Goal: Information Seeking & Learning: Learn about a topic

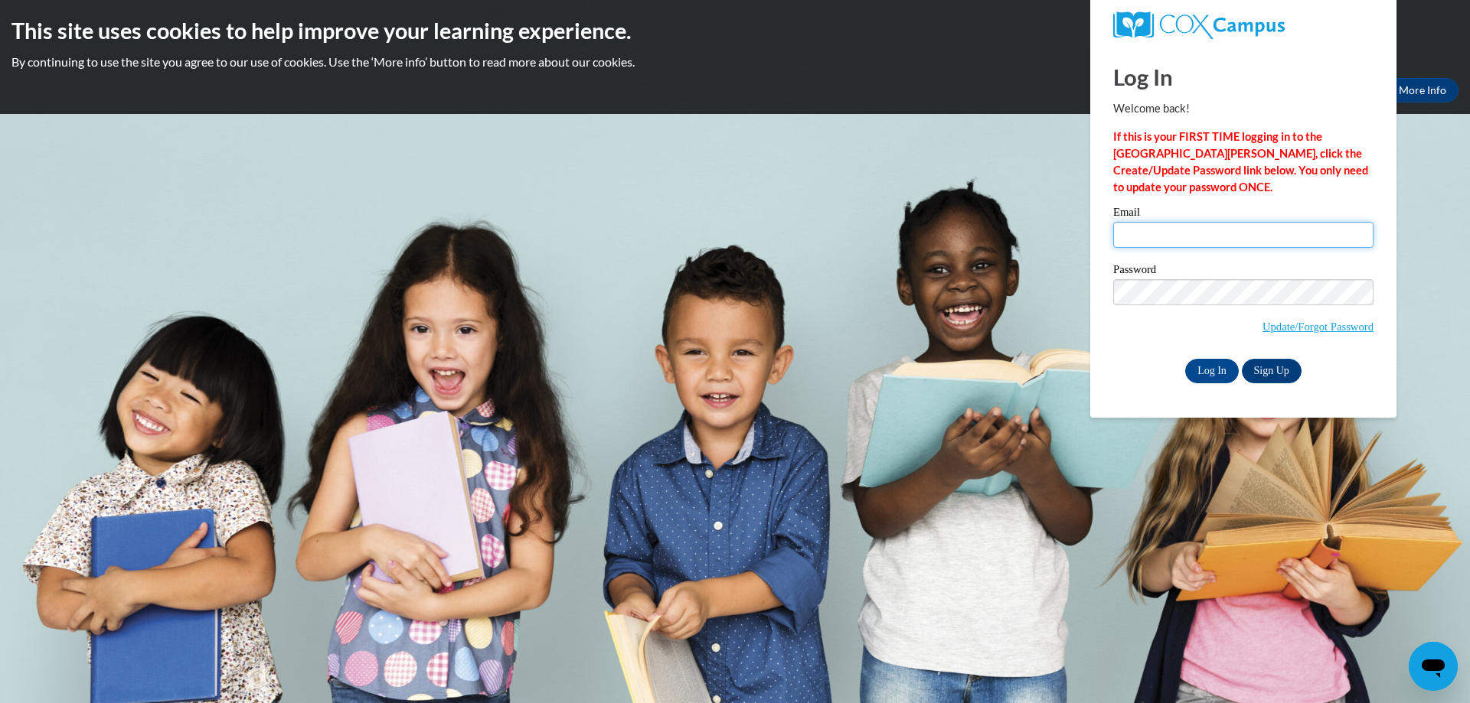
drag, startPoint x: 1325, startPoint y: 246, endPoint x: 1322, endPoint y: 261, distance: 15.6
click at [1323, 261] on div "Email Password Update/Forgot Password Log In Sign Up OR" at bounding box center [1243, 295] width 260 height 176
type input "tamaura287@gmail.com"
click at [1059, 290] on body "This site uses cookies to help improve your learning experience. By continuing …" at bounding box center [735, 351] width 1470 height 703
click at [1185, 359] on input "Log In" at bounding box center [1212, 371] width 54 height 24
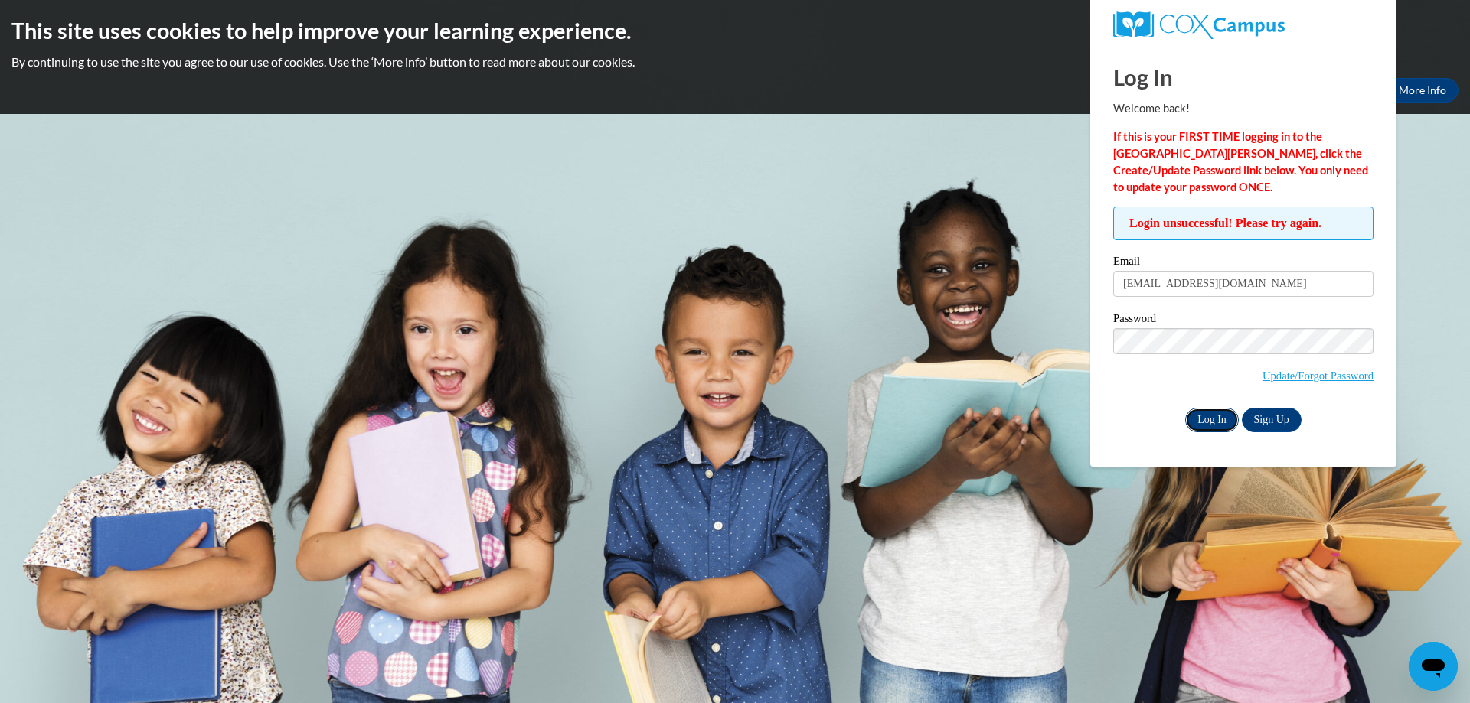
click at [1226, 415] on input "Log In" at bounding box center [1212, 420] width 54 height 24
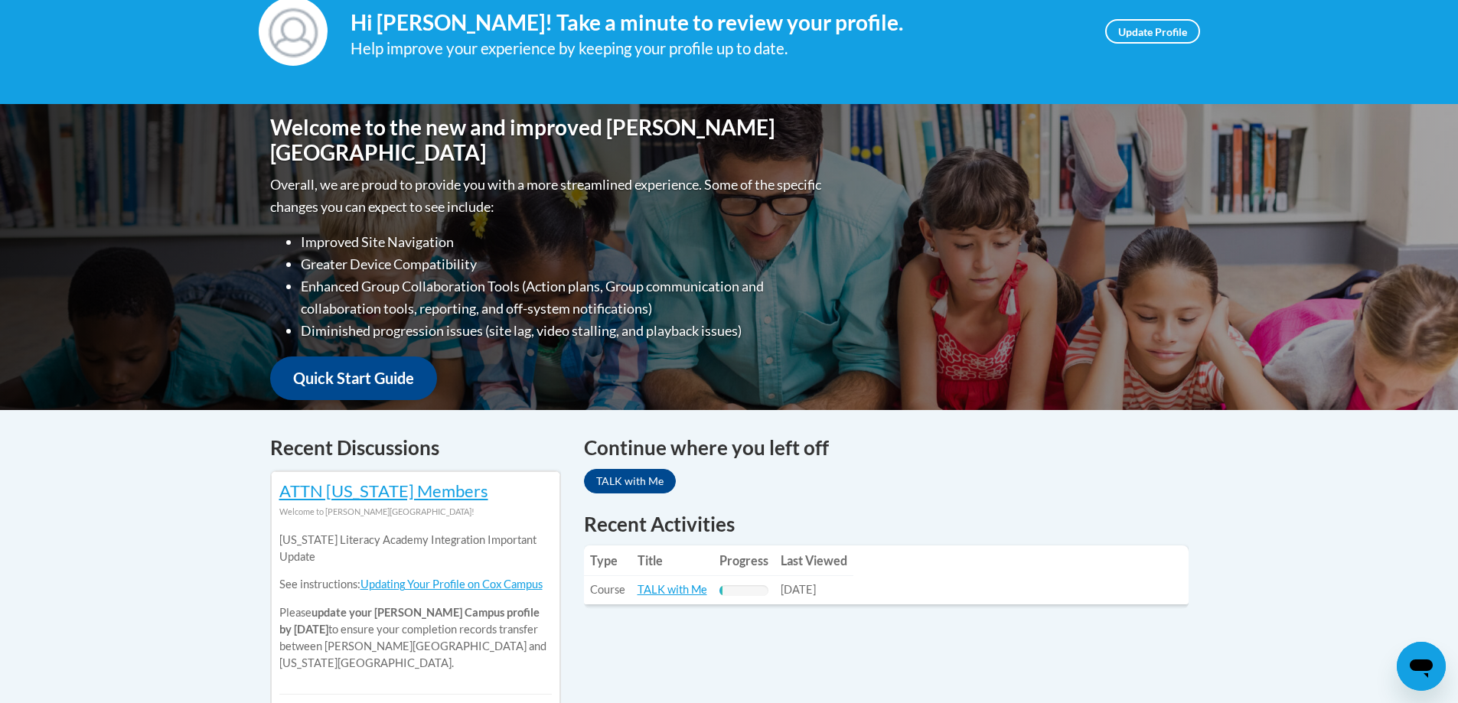
scroll to position [230, 0]
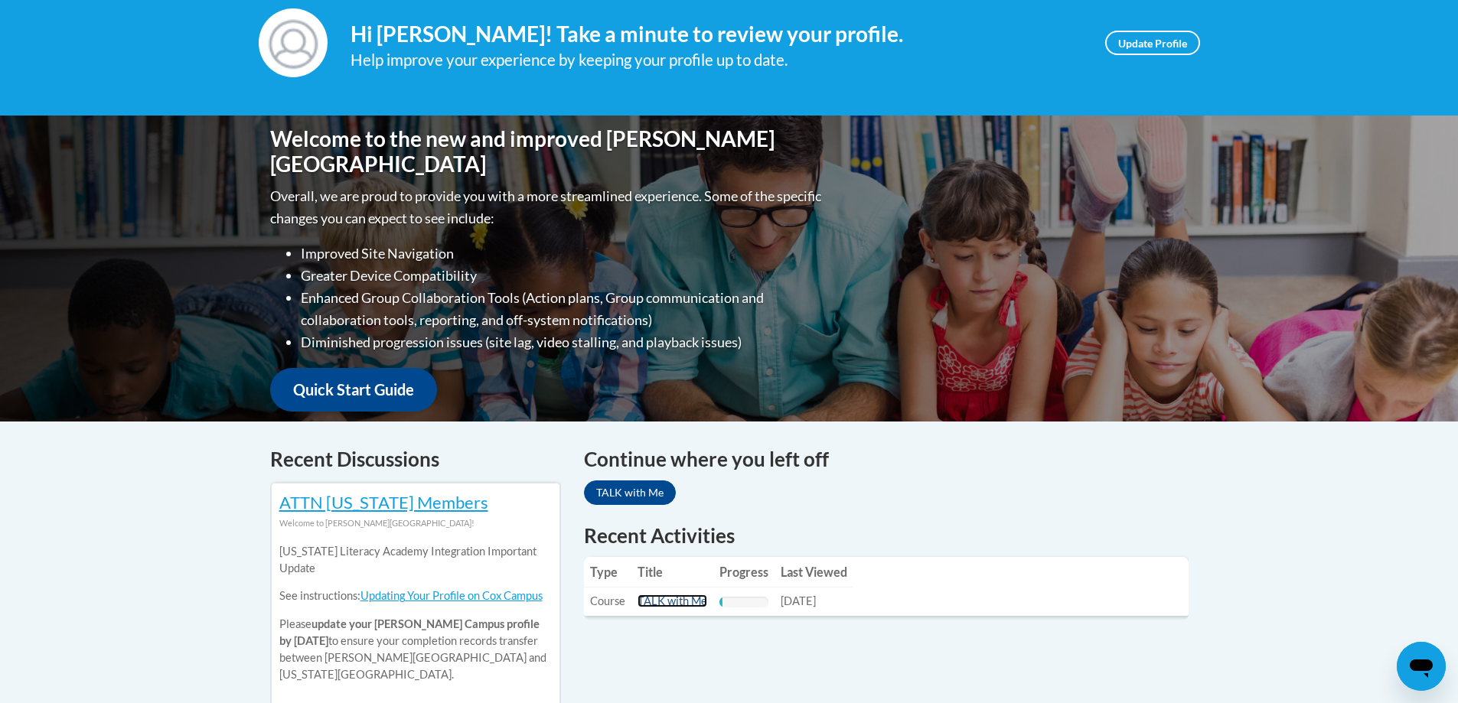
click at [692, 601] on link "TALK with Me" at bounding box center [673, 601] width 70 height 13
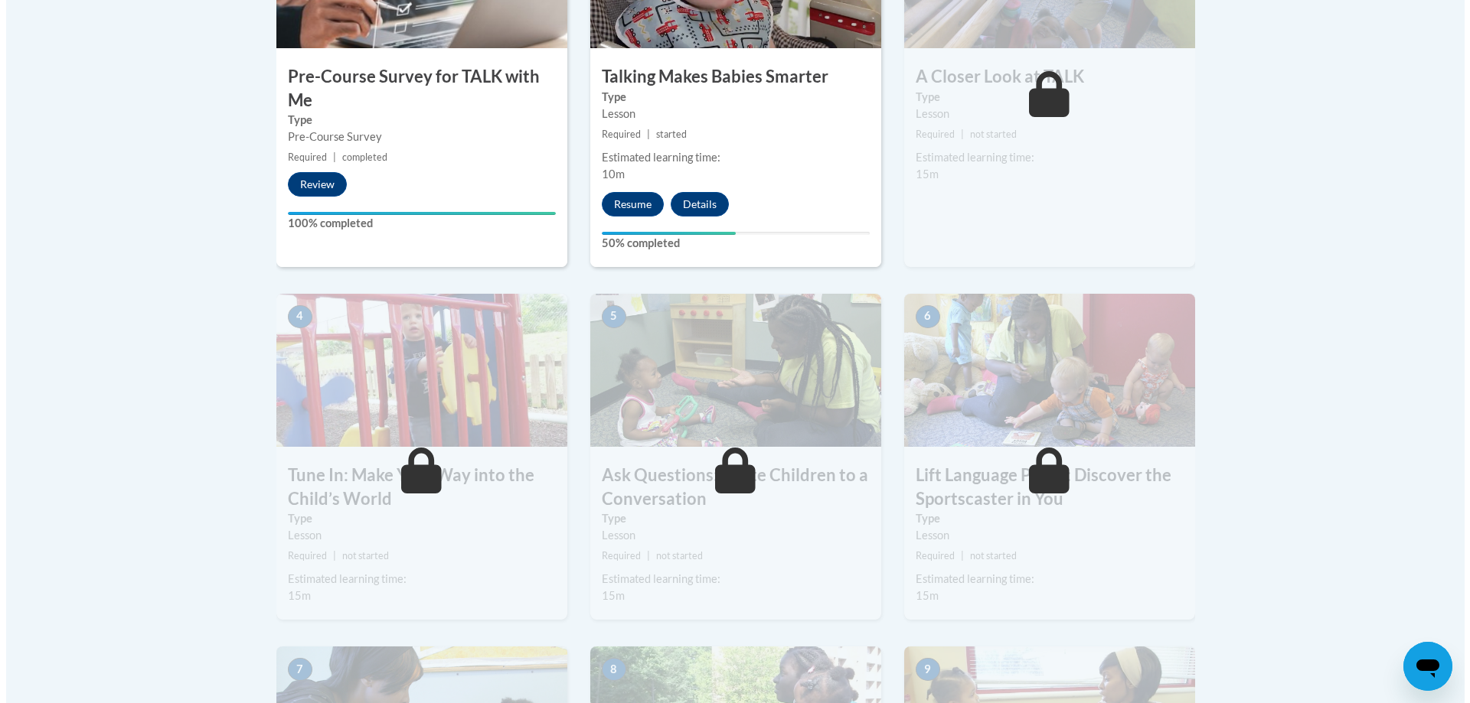
scroll to position [610, 0]
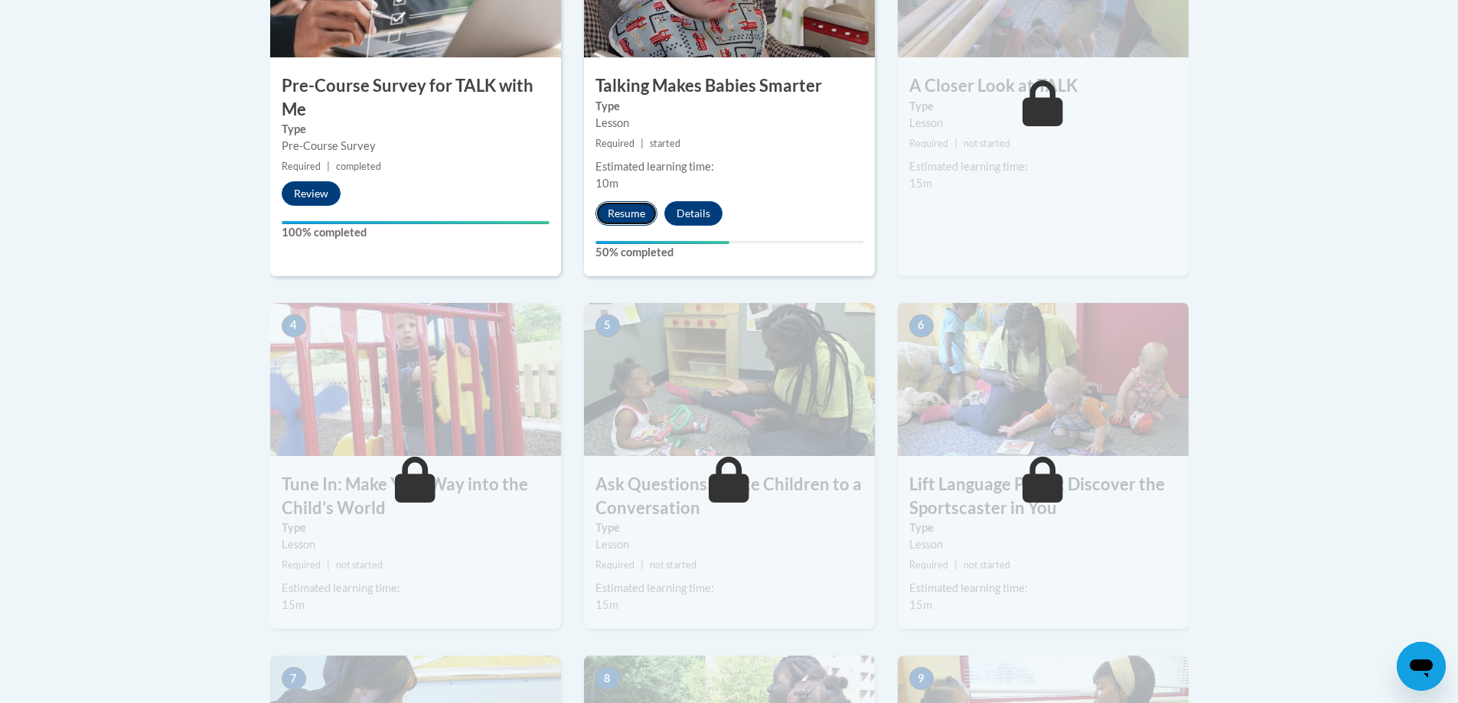
click at [636, 214] on button "Resume" at bounding box center [627, 213] width 62 height 24
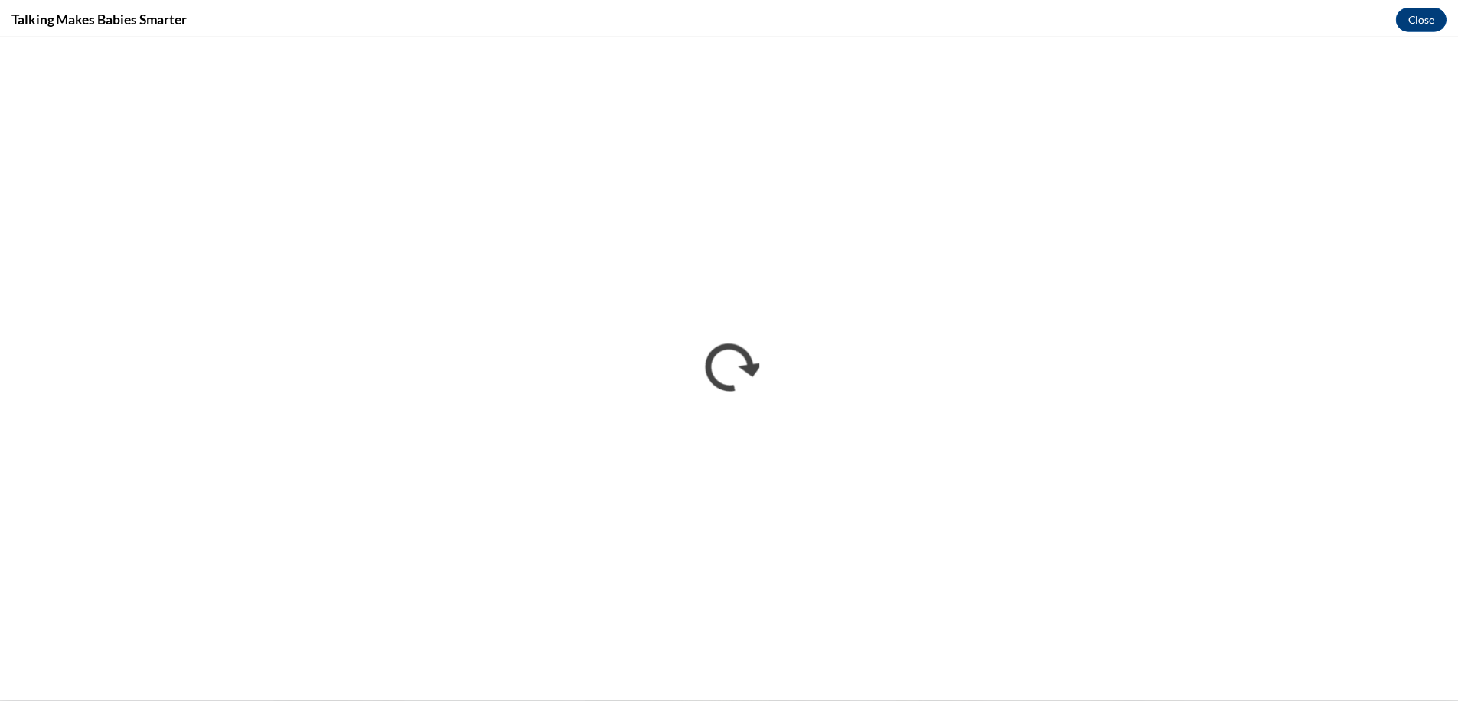
scroll to position [0, 0]
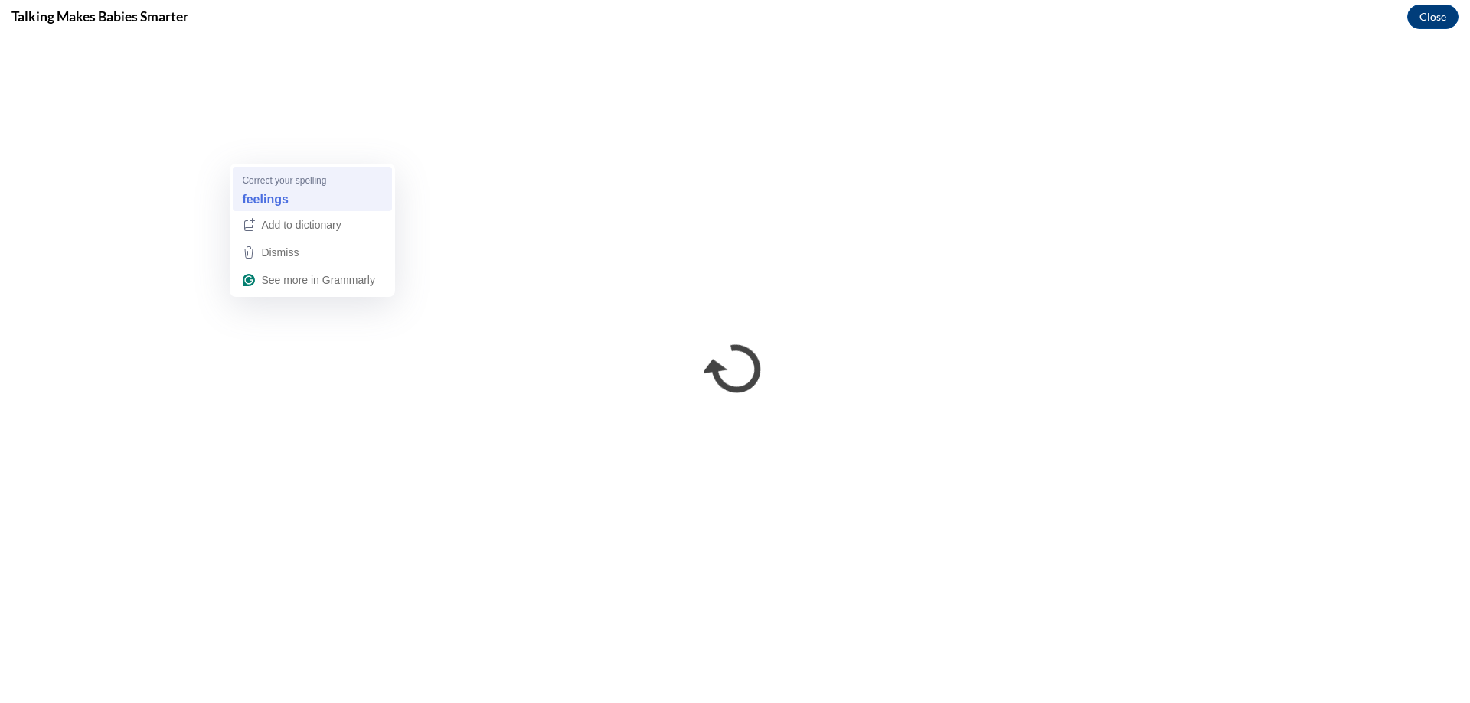
click at [334, 202] on div "feelings" at bounding box center [312, 199] width 147 height 24
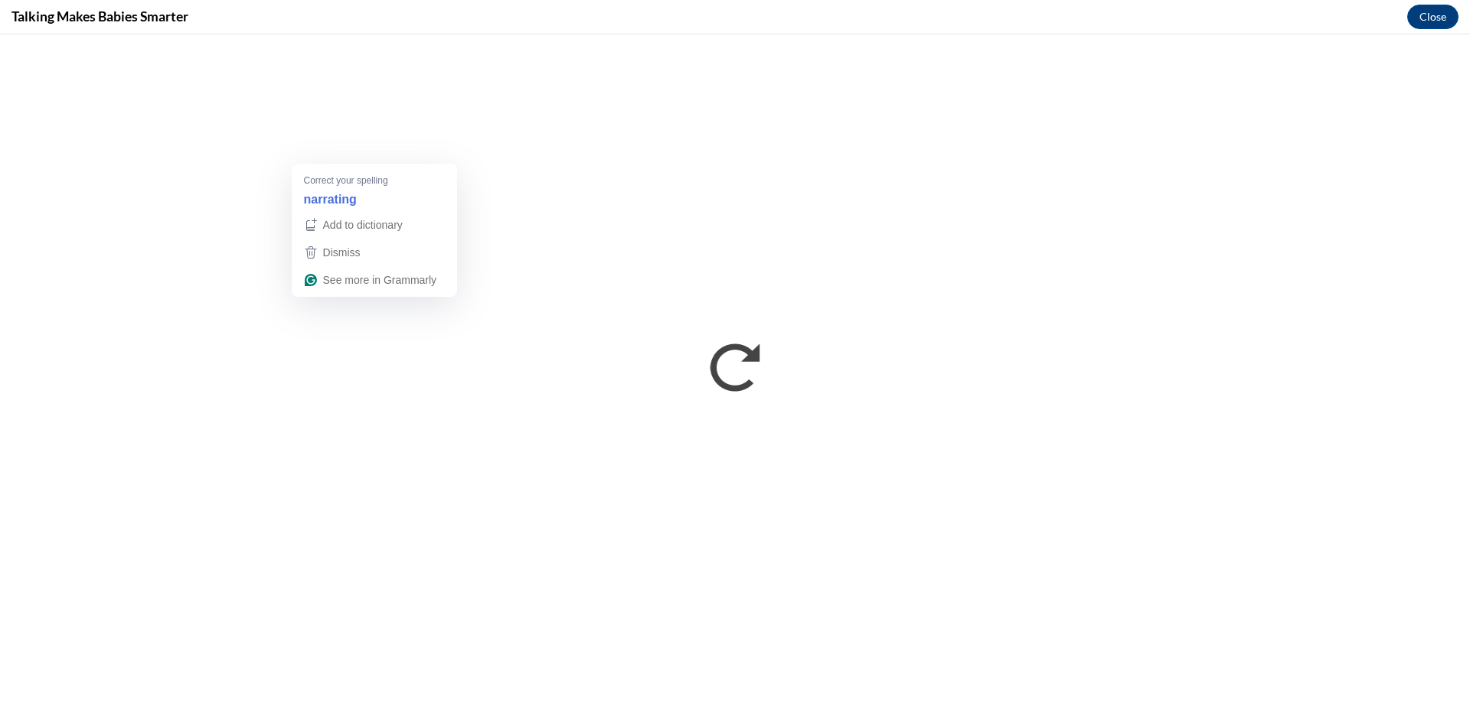
click at [435, 181] on div "Correct your spelling" at bounding box center [376, 180] width 144 height 14
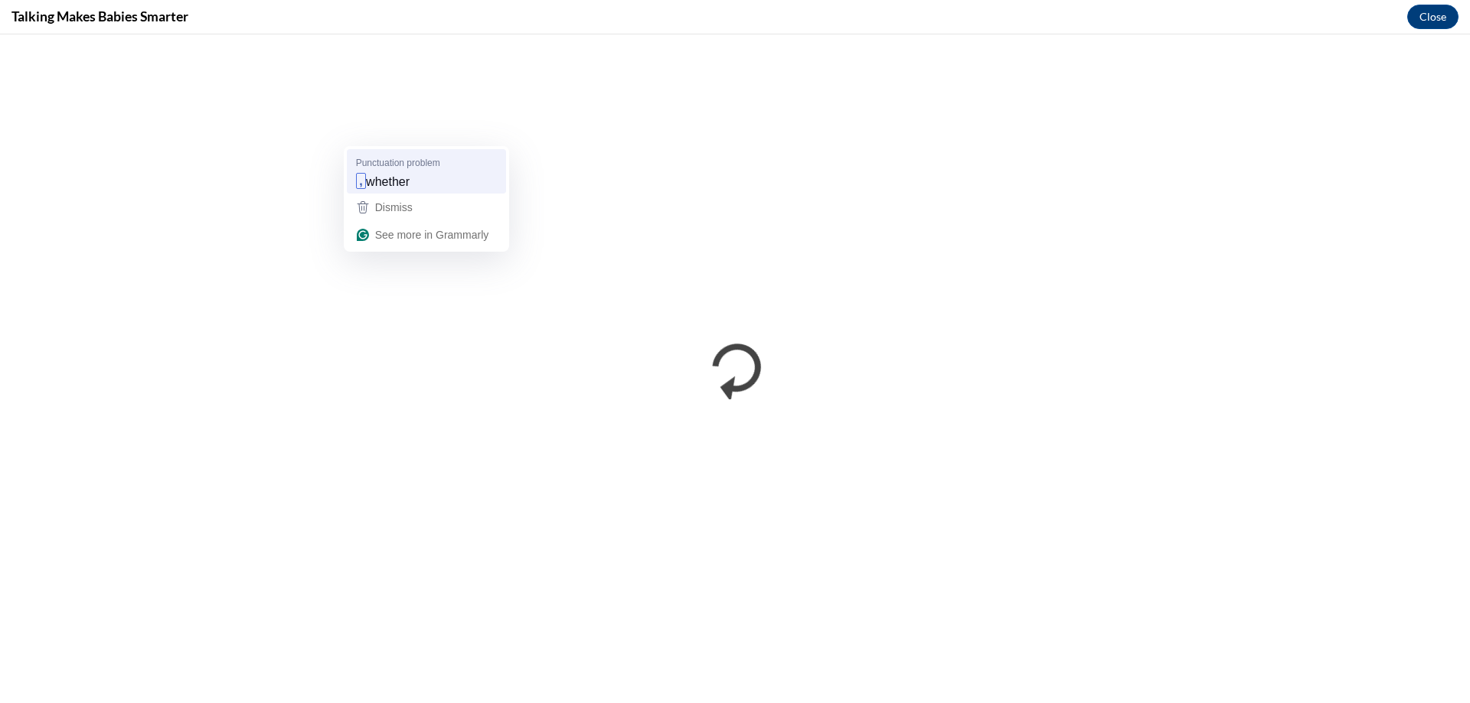
click at [397, 190] on span "whether" at bounding box center [388, 181] width 44 height 17
click at [427, 162] on span "Punctuation problem" at bounding box center [398, 162] width 84 height 15
click at [442, 179] on div ", whether" at bounding box center [426, 181] width 147 height 24
click at [442, 180] on div ", whether" at bounding box center [426, 181] width 147 height 24
click at [443, 181] on div ", whether" at bounding box center [426, 181] width 147 height 24
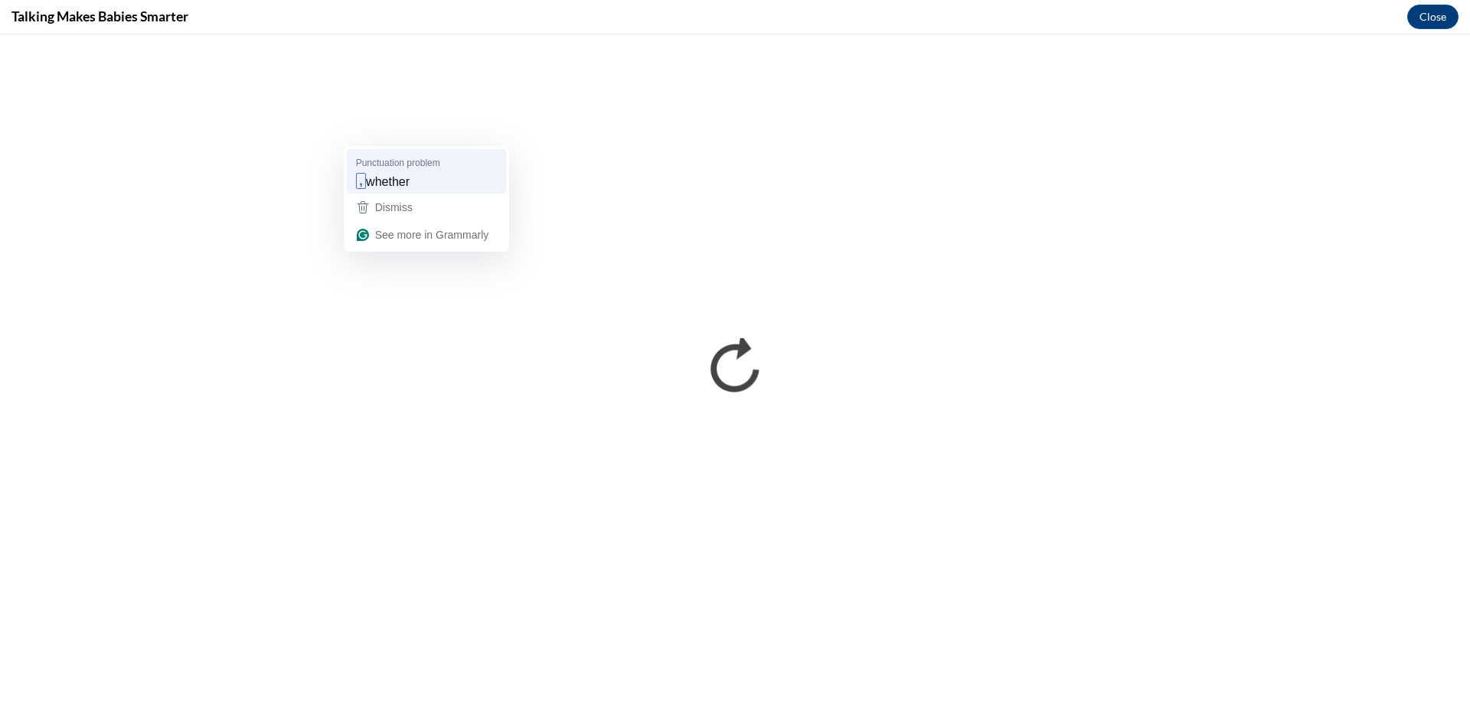
click at [446, 182] on div ", whether" at bounding box center [426, 181] width 147 height 24
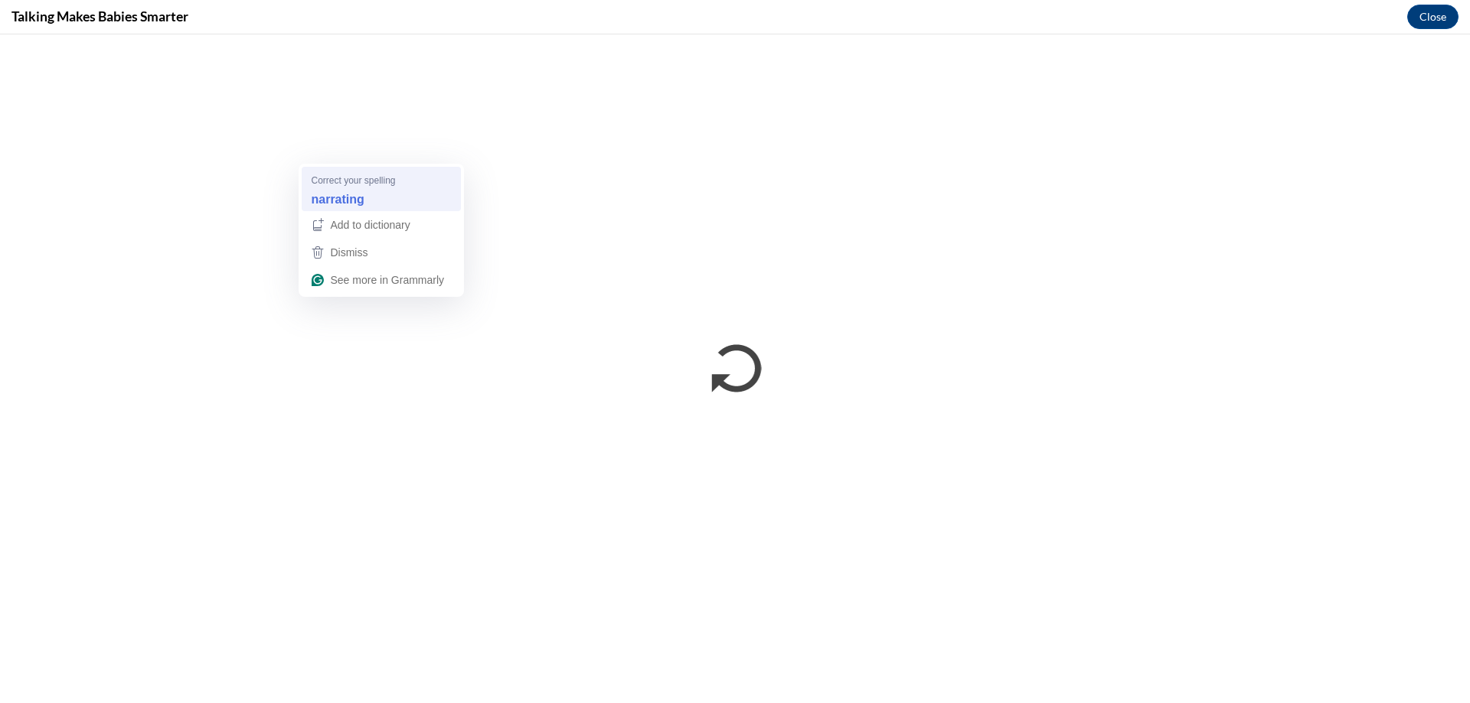
click at [334, 191] on strong "narrating" at bounding box center [337, 199] width 53 height 17
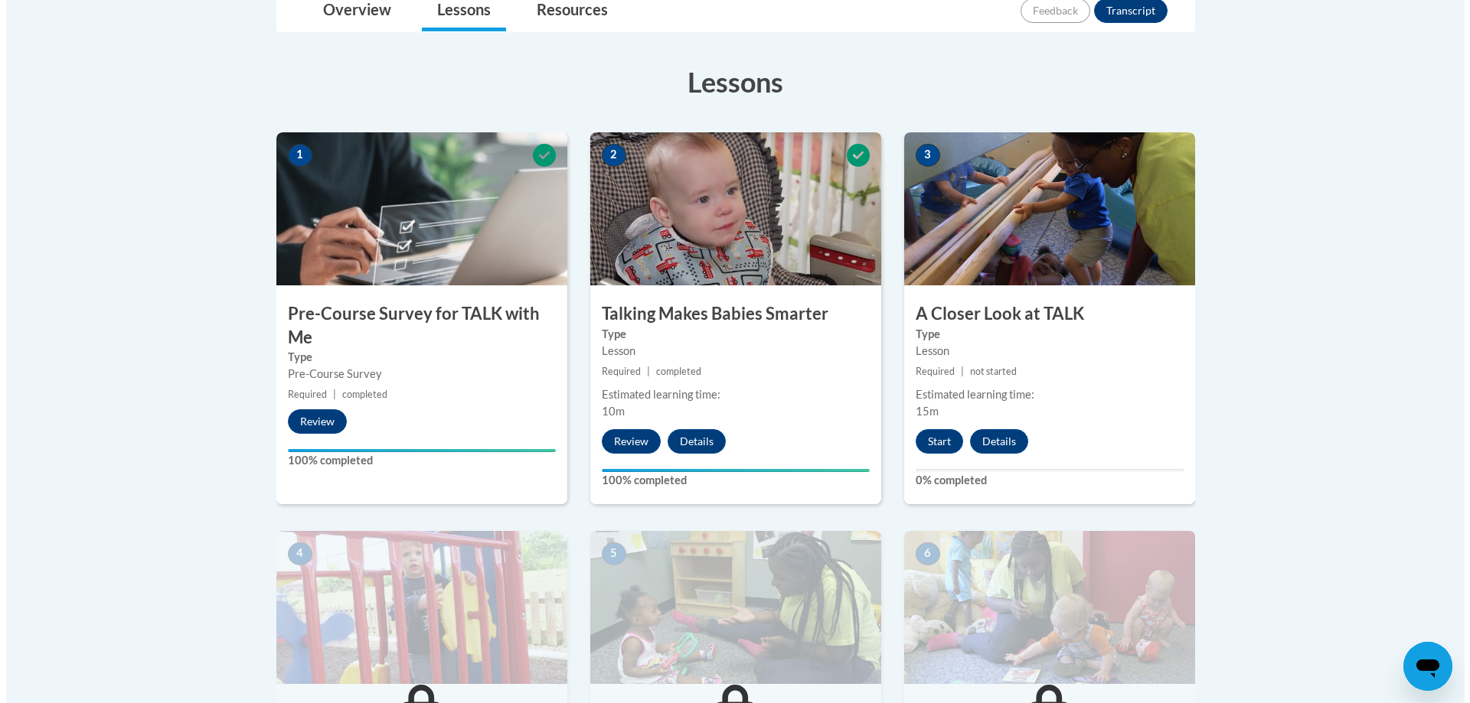
scroll to position [459, 0]
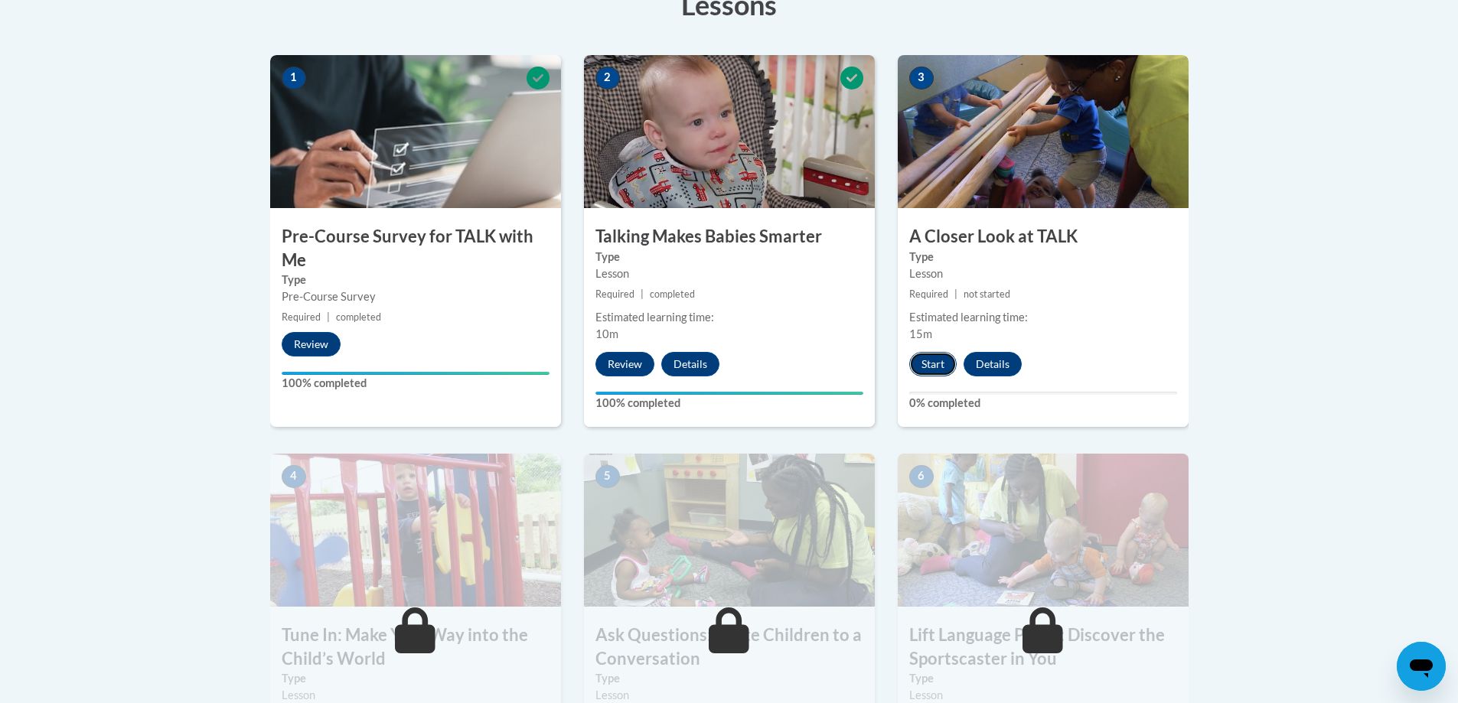
click at [926, 367] on button "Start" at bounding box center [932, 364] width 47 height 24
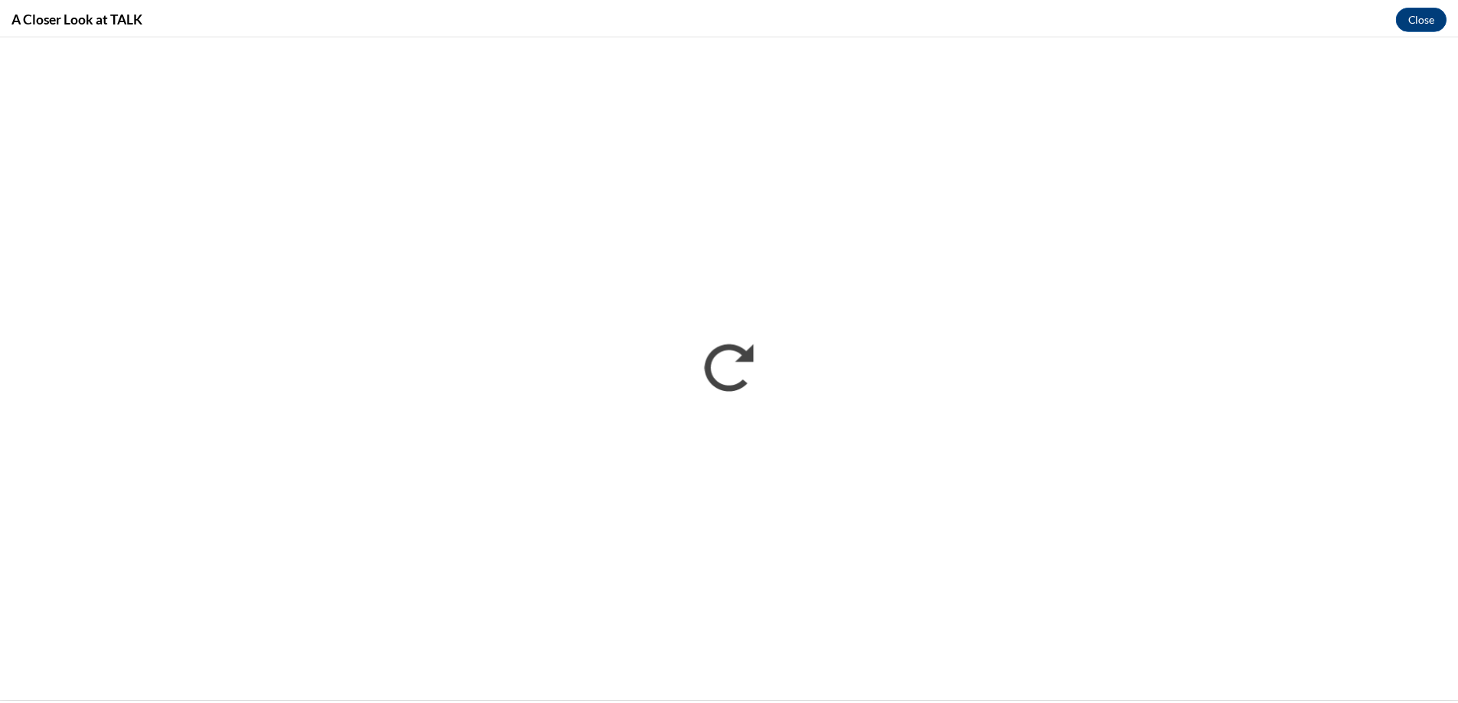
scroll to position [0, 0]
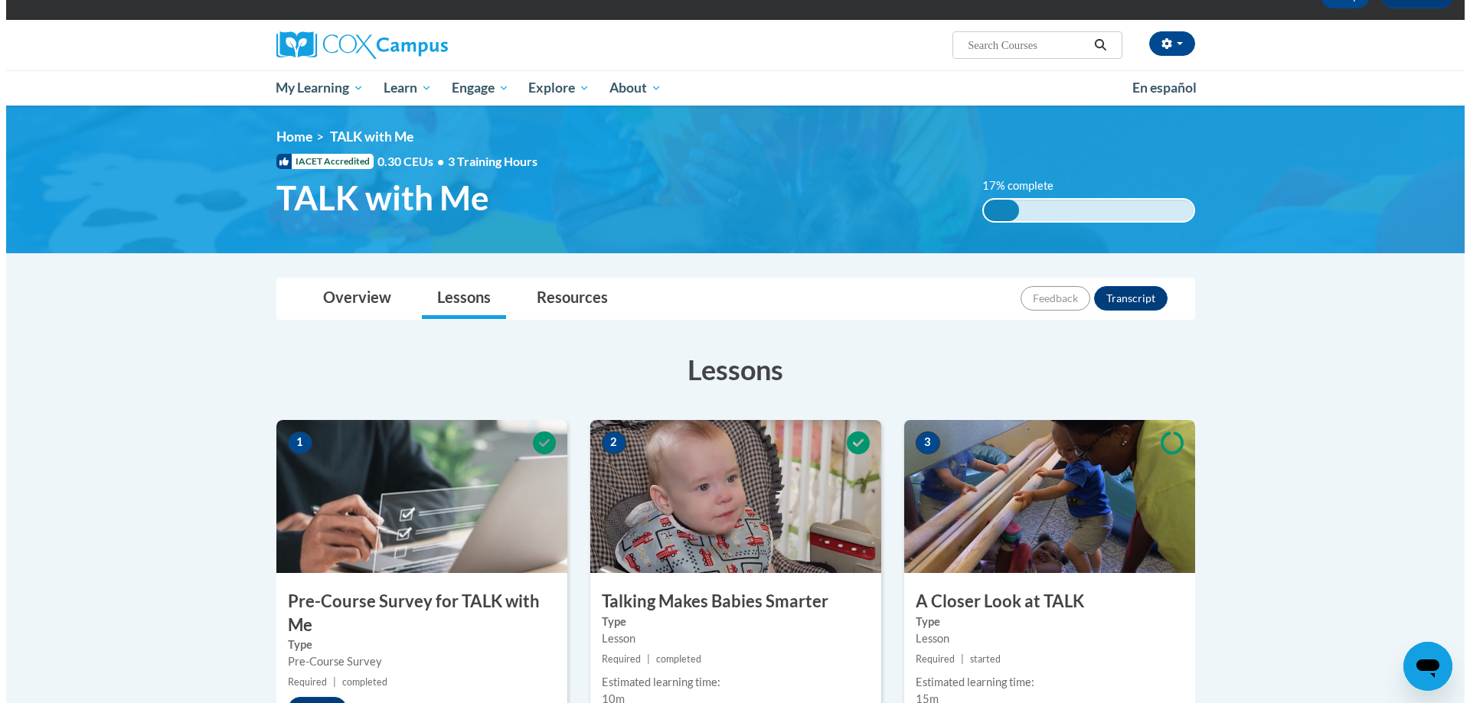
scroll to position [383, 0]
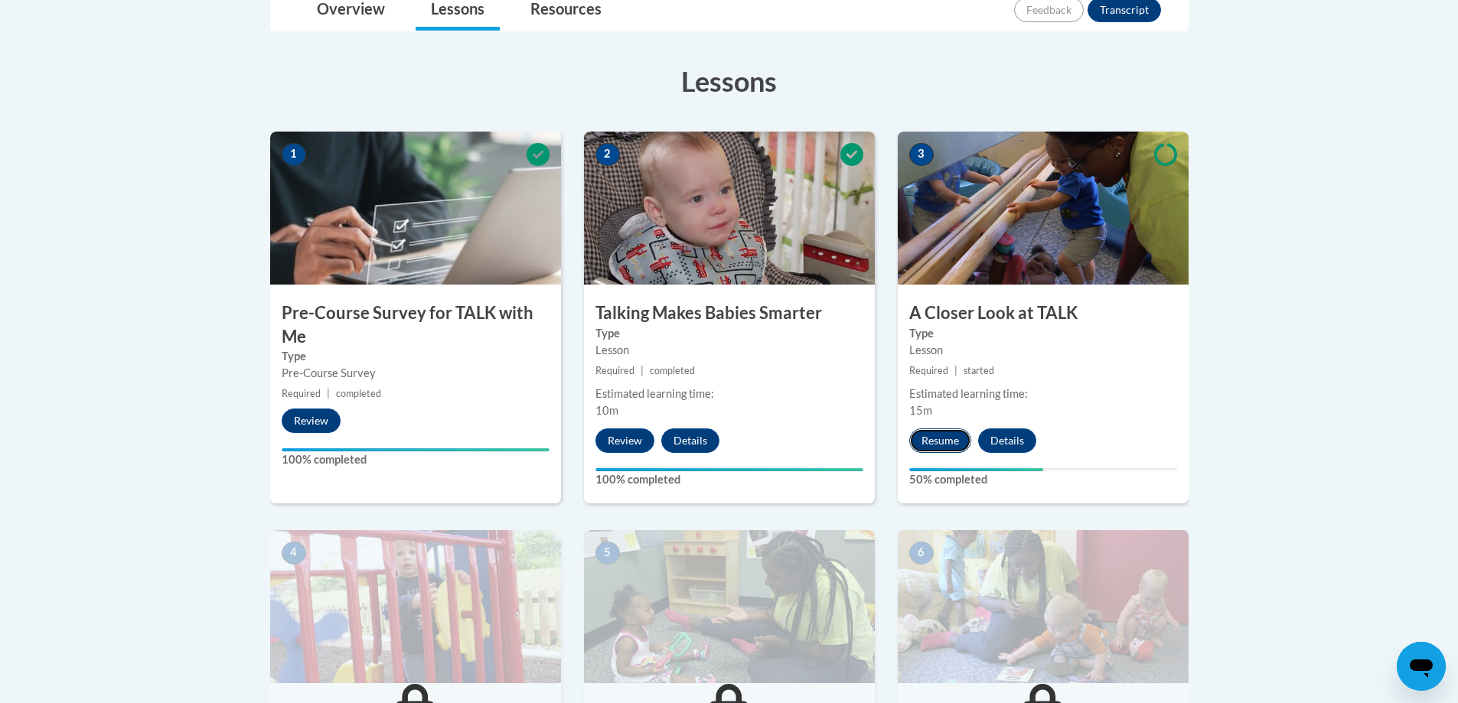
click at [940, 443] on button "Resume" at bounding box center [940, 441] width 62 height 24
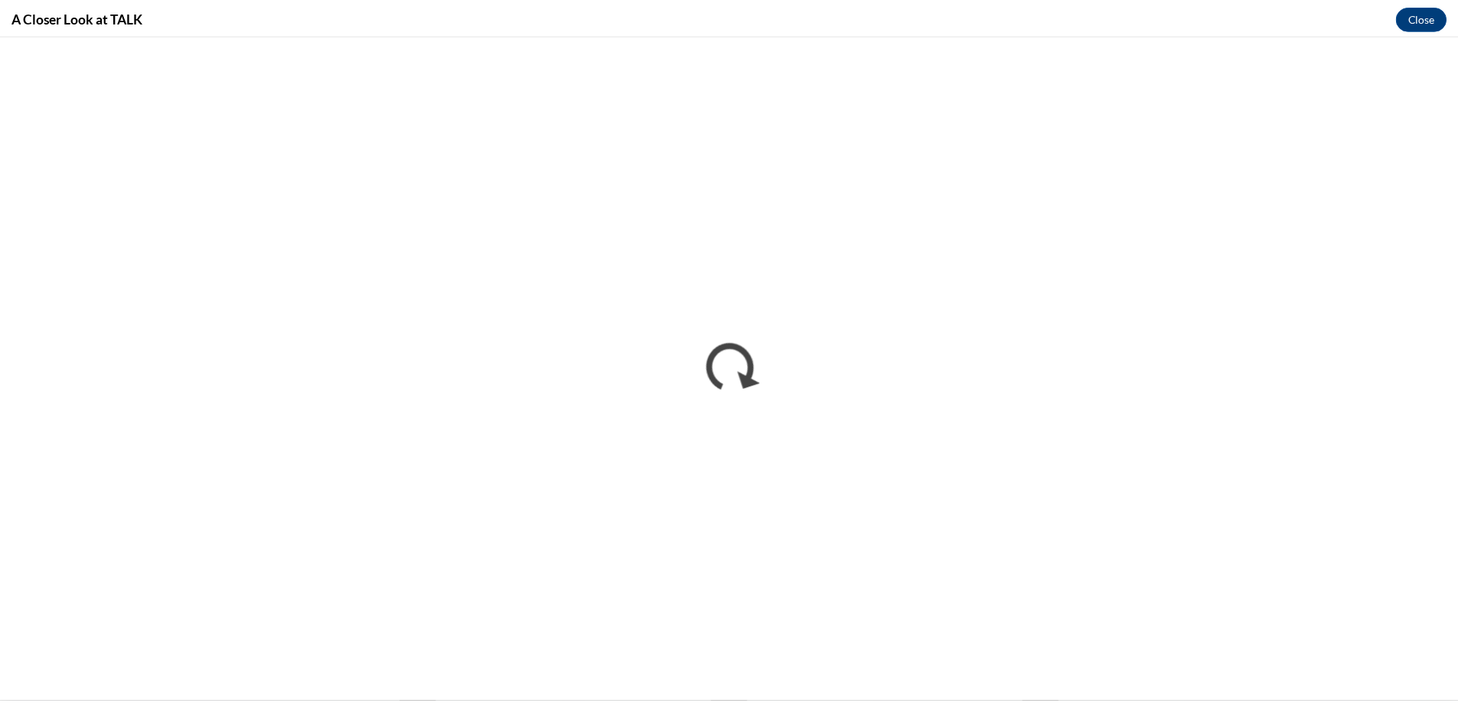
scroll to position [0, 0]
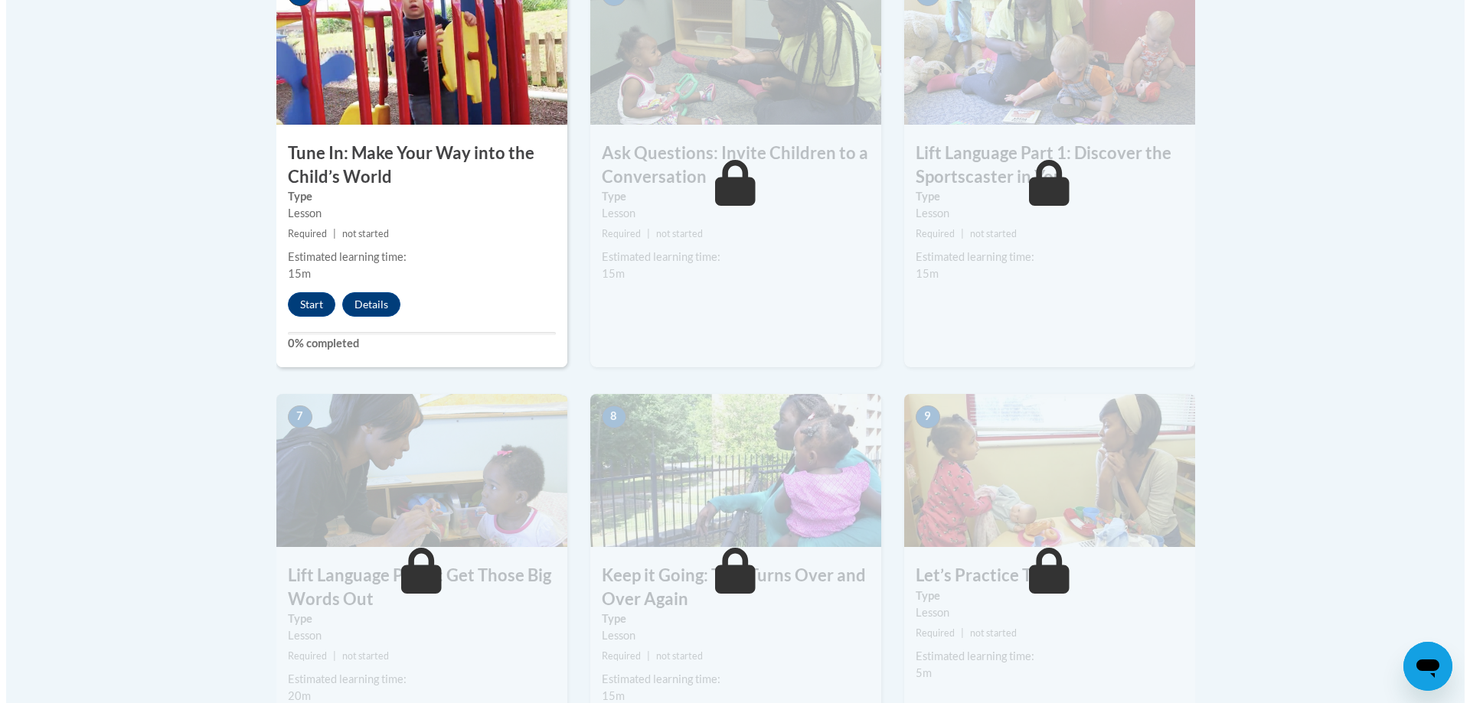
scroll to position [909, 0]
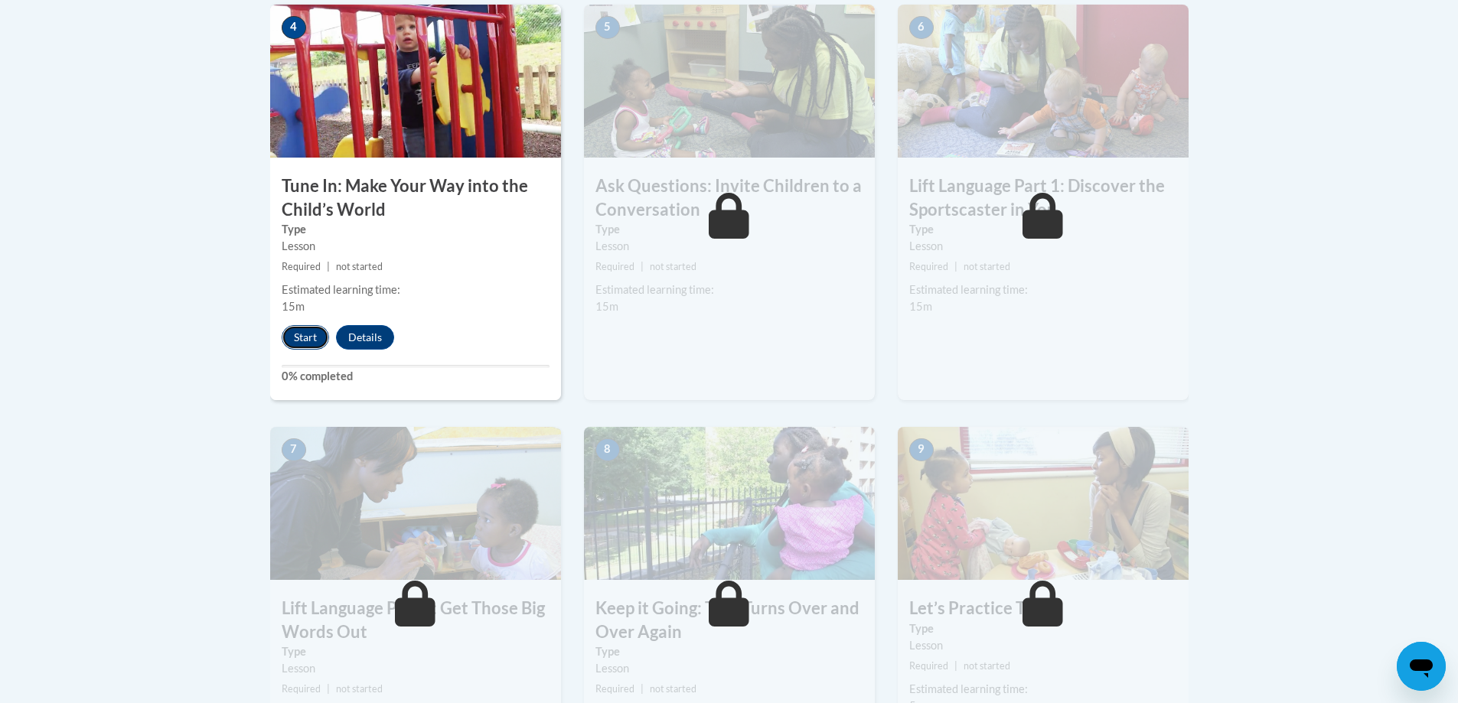
click at [302, 340] on button "Start" at bounding box center [305, 337] width 47 height 24
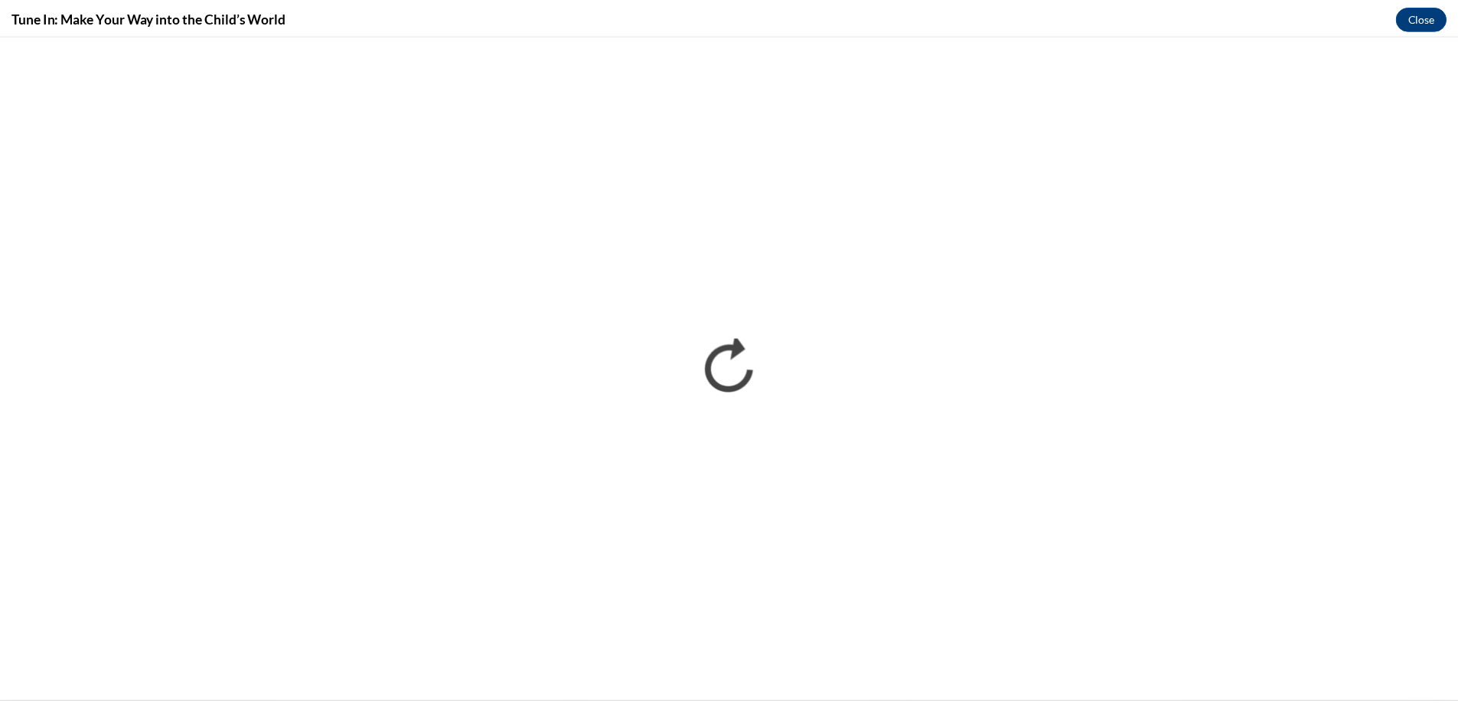
scroll to position [0, 0]
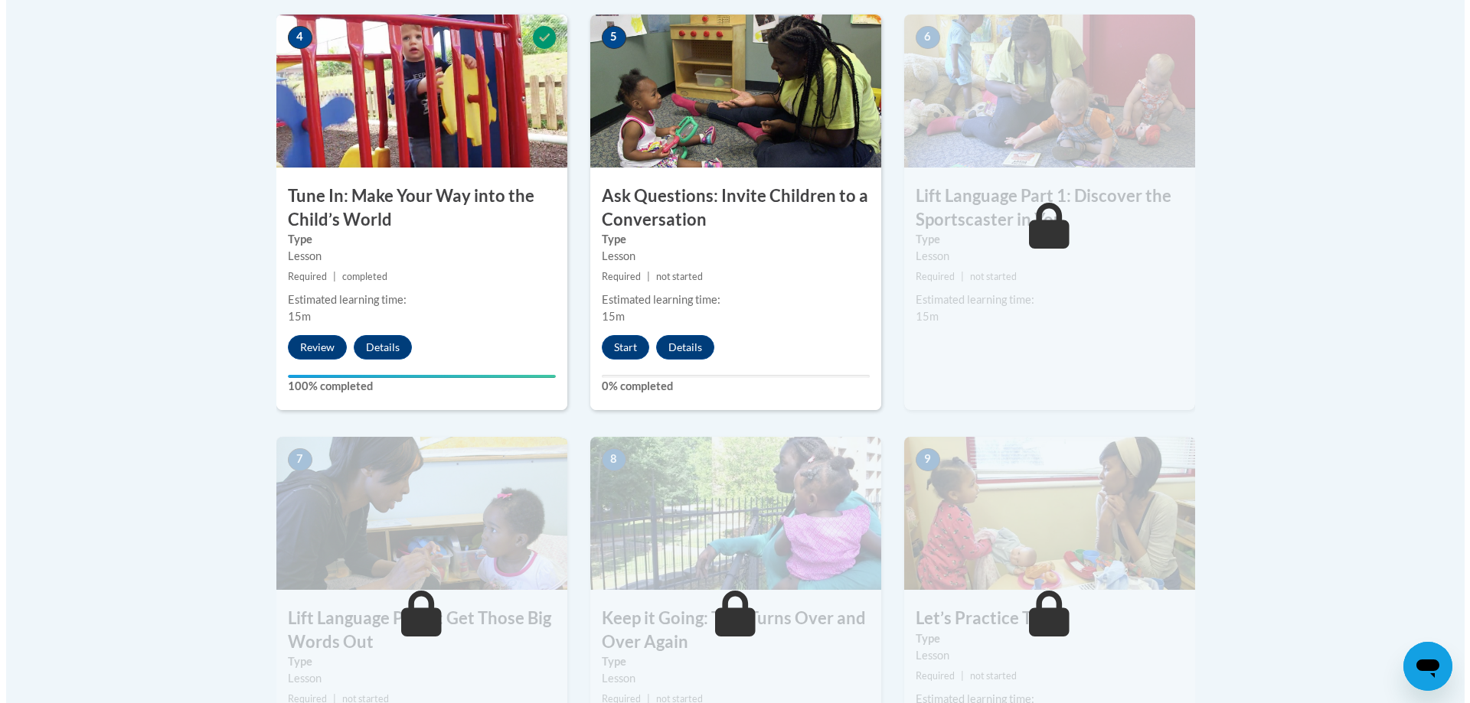
scroll to position [849, 0]
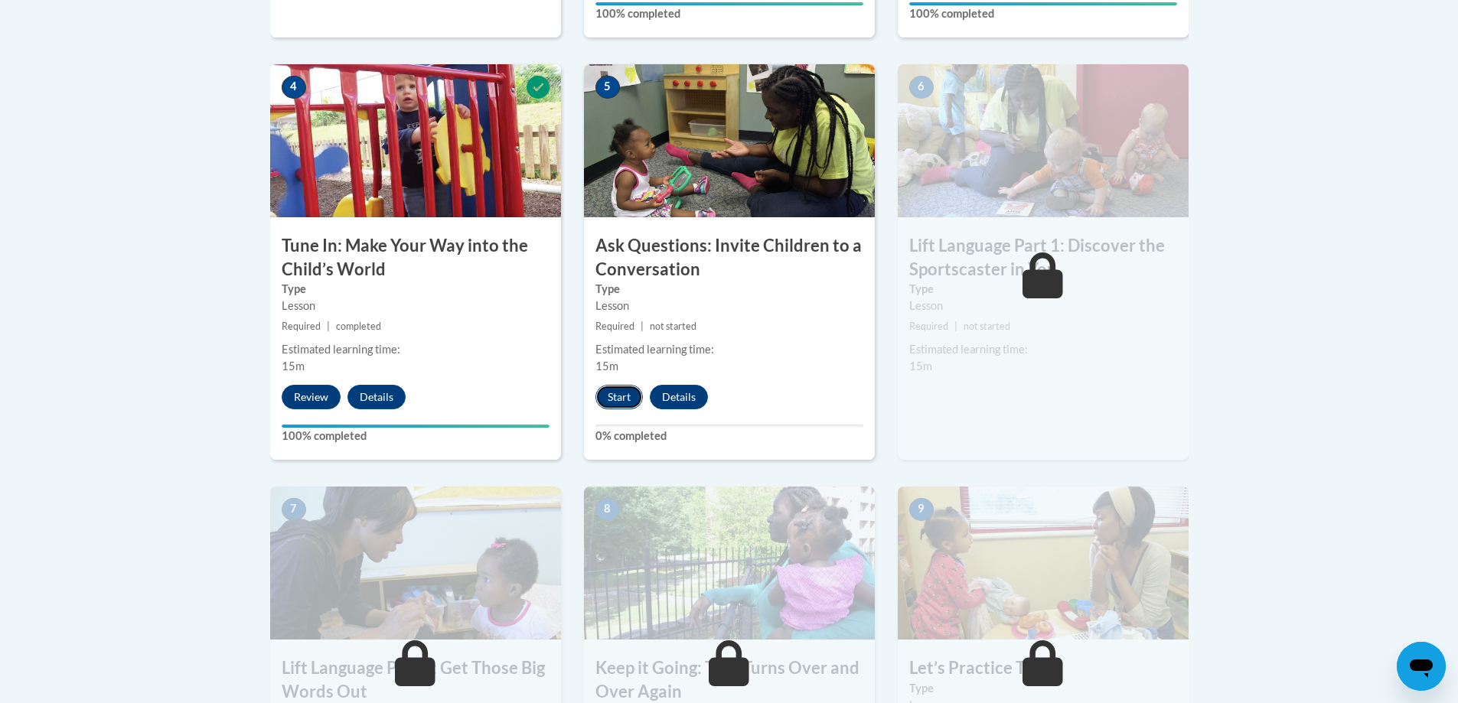
click at [627, 393] on button "Start" at bounding box center [619, 397] width 47 height 24
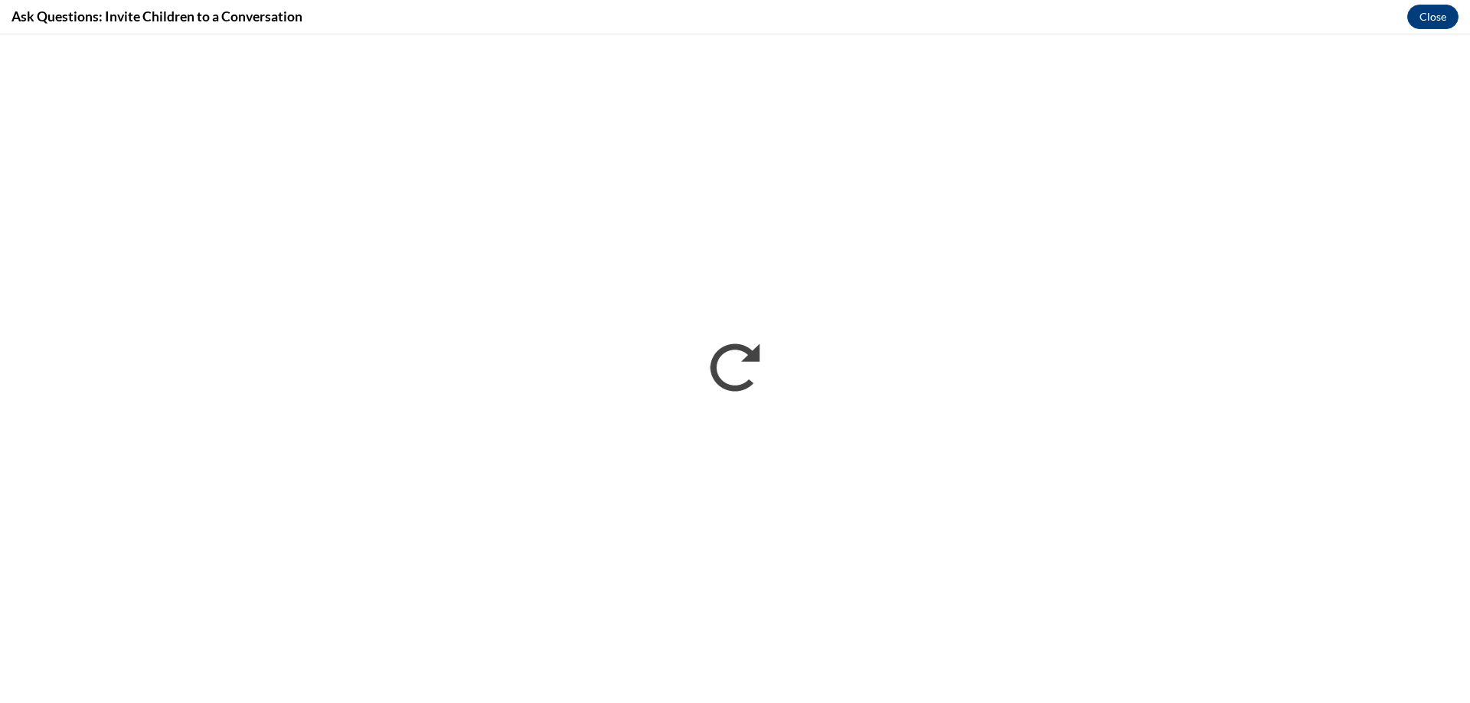
scroll to position [0, 0]
